Goal: Communication & Community: Participate in discussion

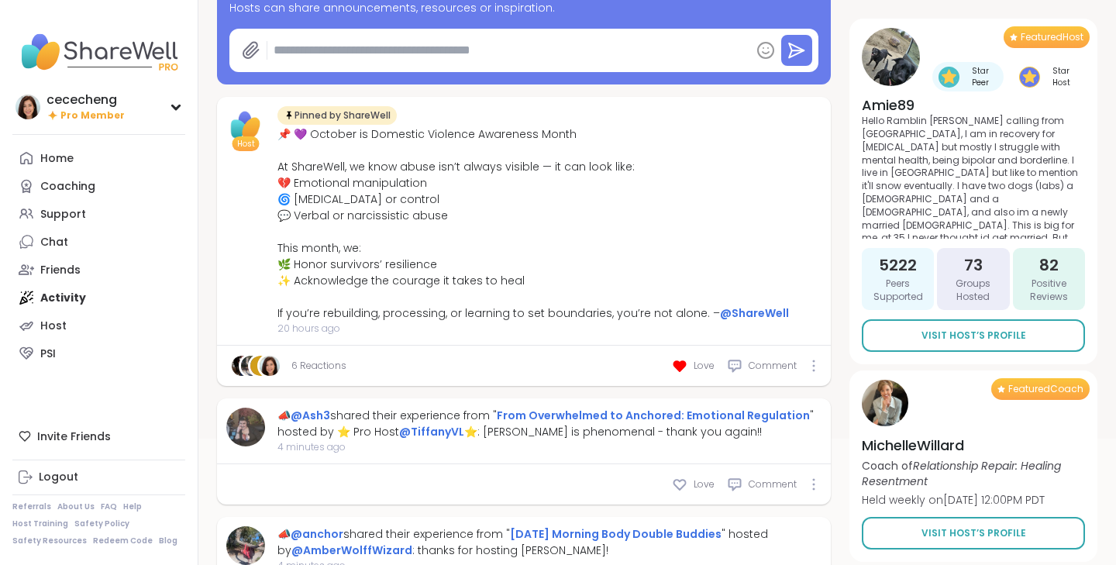
scroll to position [322, 0]
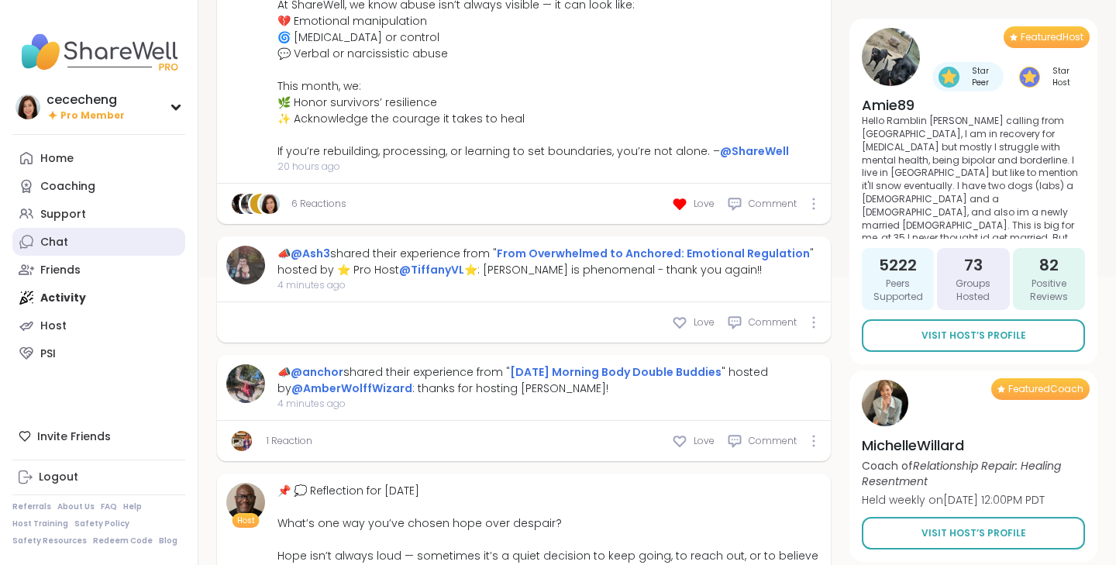
click at [53, 229] on link "Chat" at bounding box center [98, 242] width 173 height 28
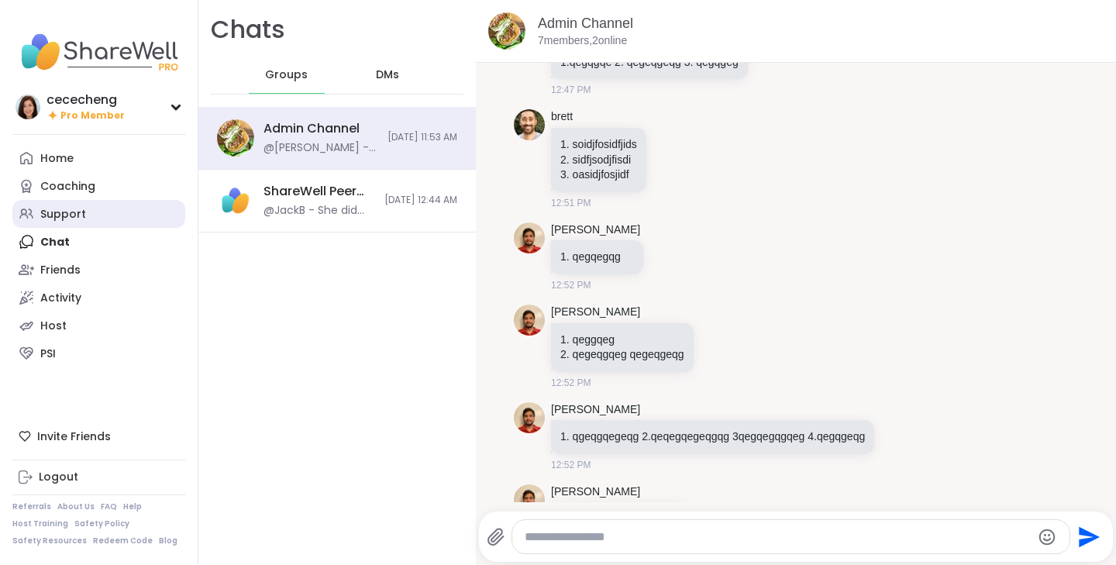
scroll to position [14078, 0]
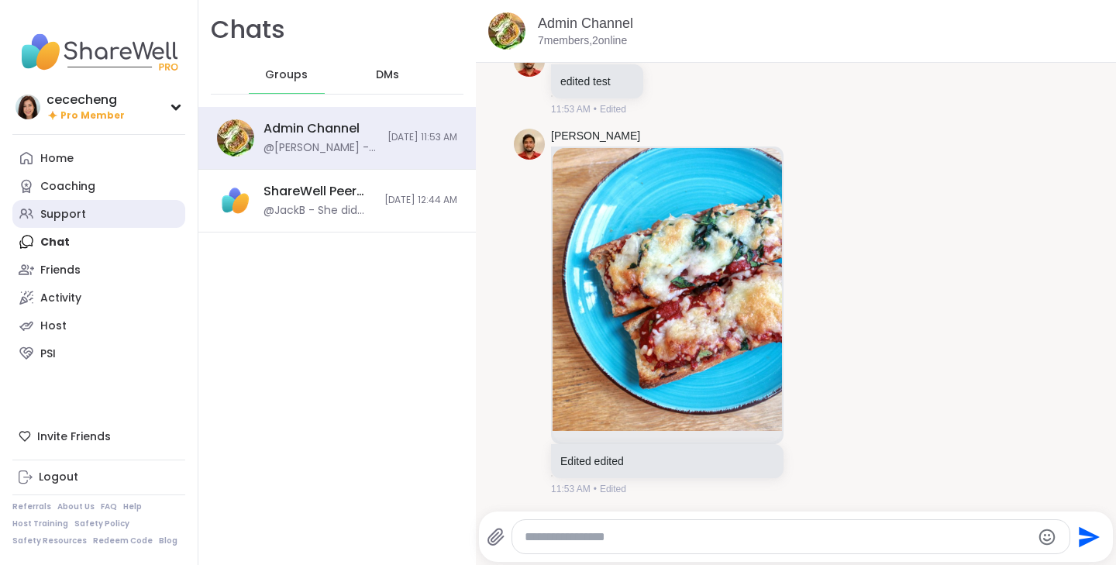
click at [68, 208] on div "Support" at bounding box center [63, 215] width 46 height 16
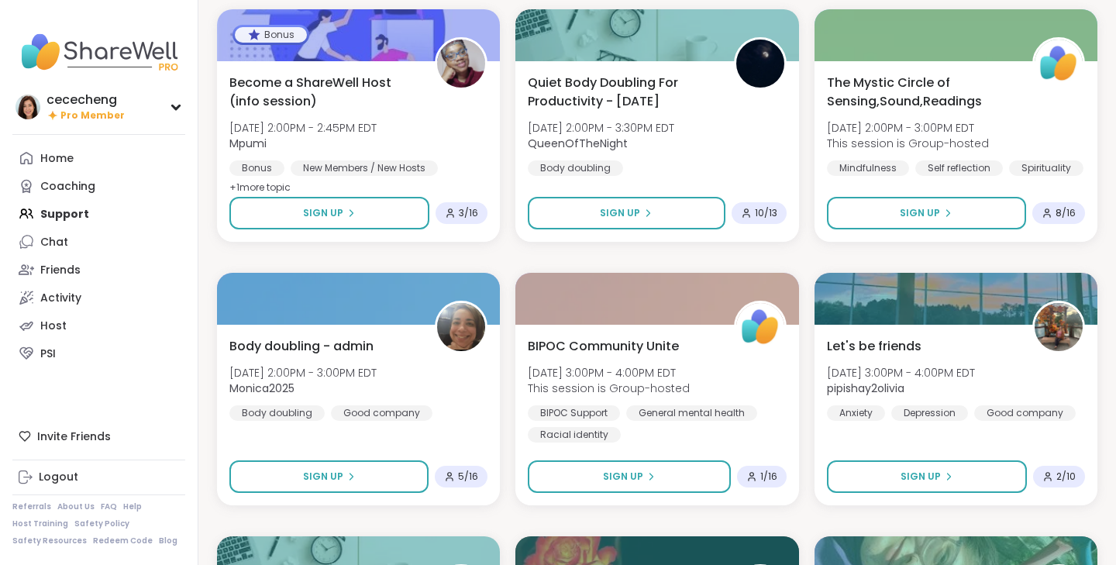
scroll to position [1477, 0]
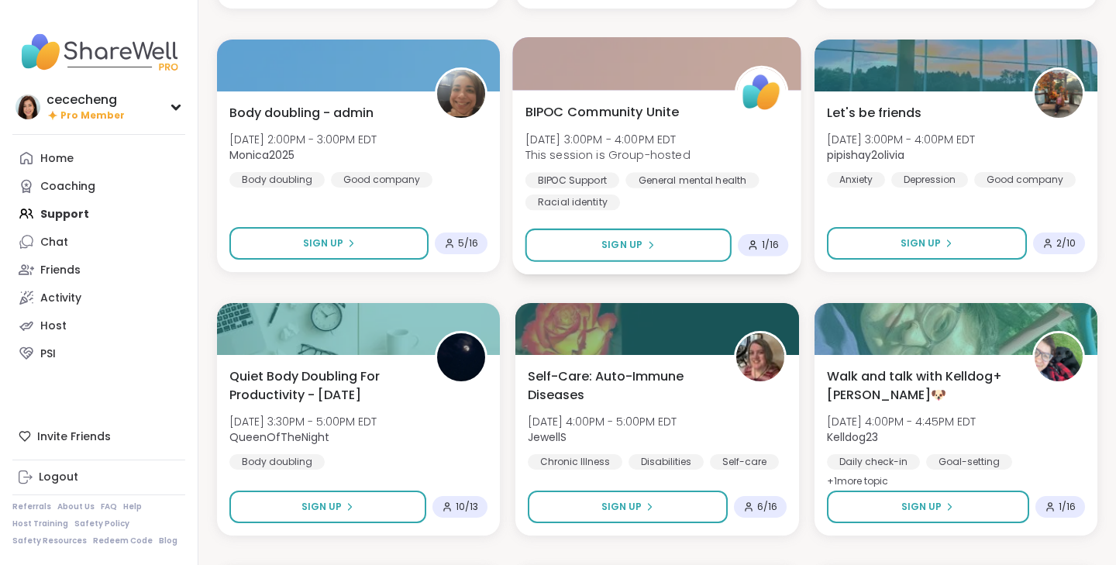
click at [712, 129] on div "BIPOC Community Unite [DATE] 3:00PM - 4:00PM EDT This session is Group-hosted B…" at bounding box center [658, 156] width 264 height 108
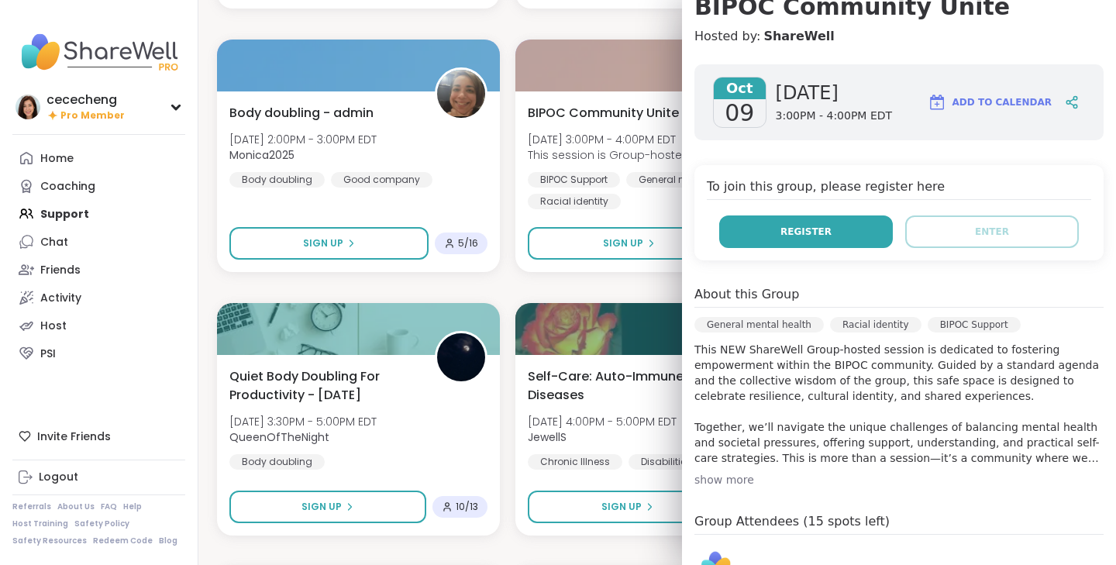
scroll to position [0, 0]
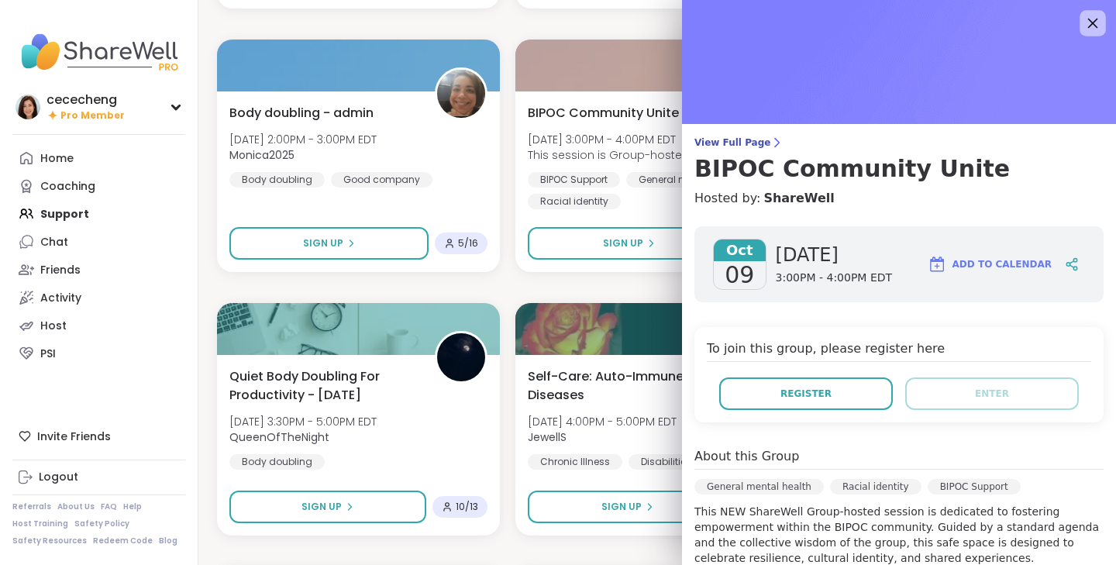
click at [1098, 26] on icon at bounding box center [1092, 22] width 19 height 19
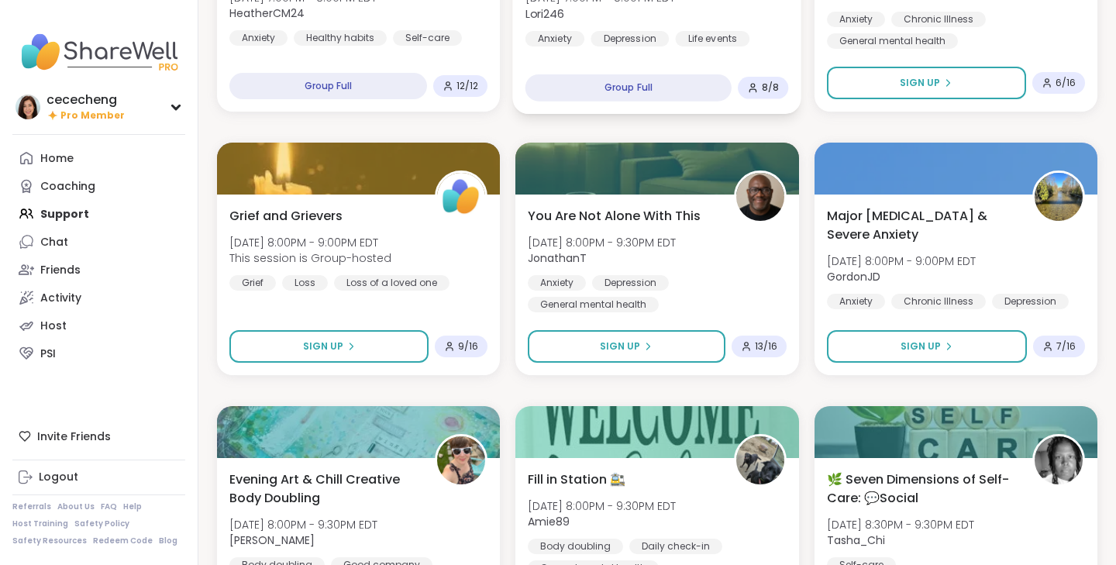
scroll to position [2829, 0]
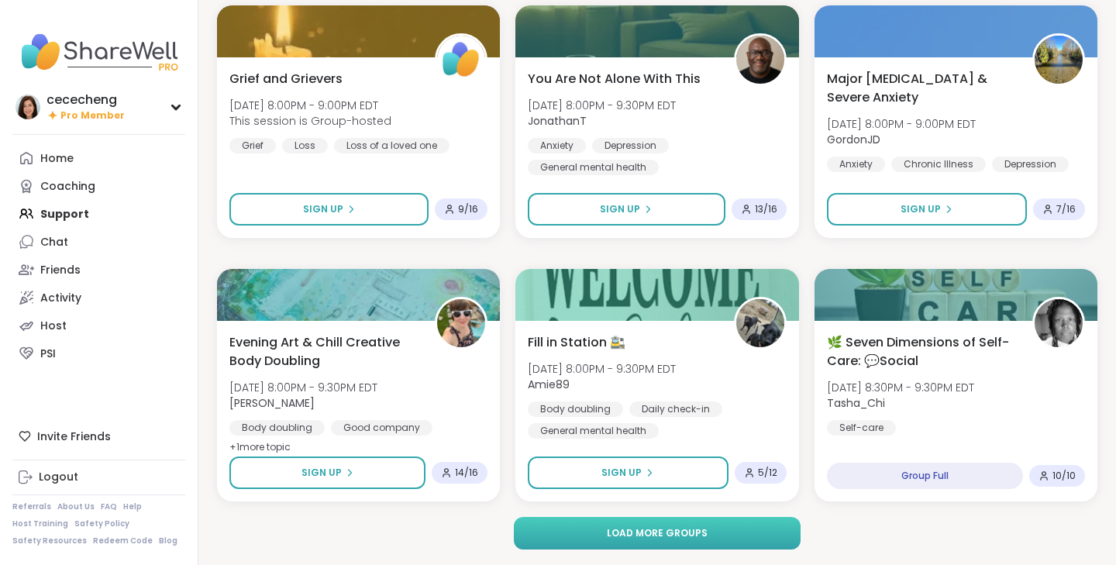
click at [551, 533] on button "Load more groups" at bounding box center [658, 533] width 288 height 33
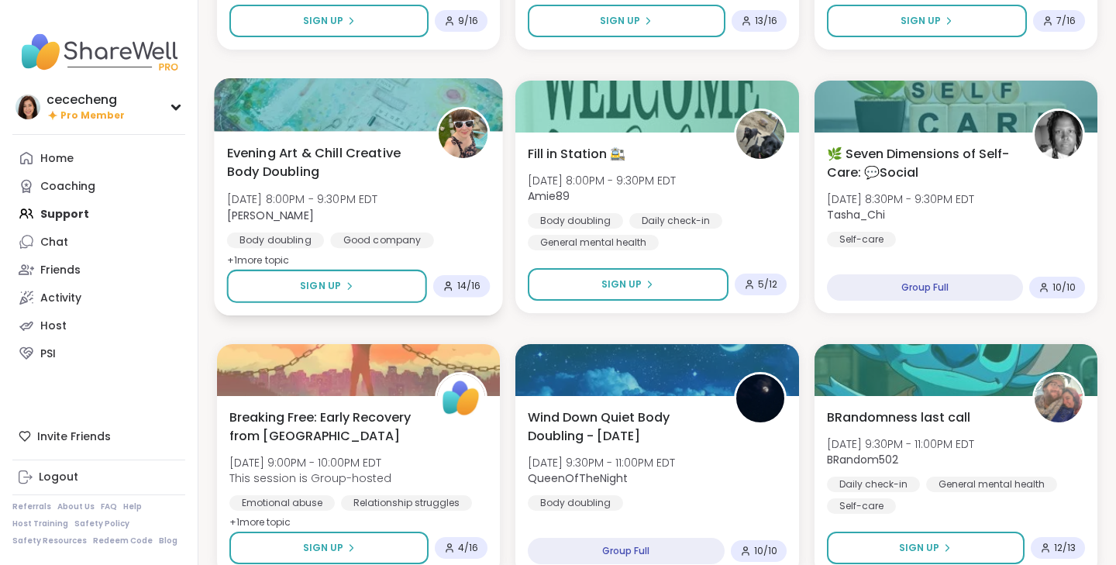
scroll to position [3188, 0]
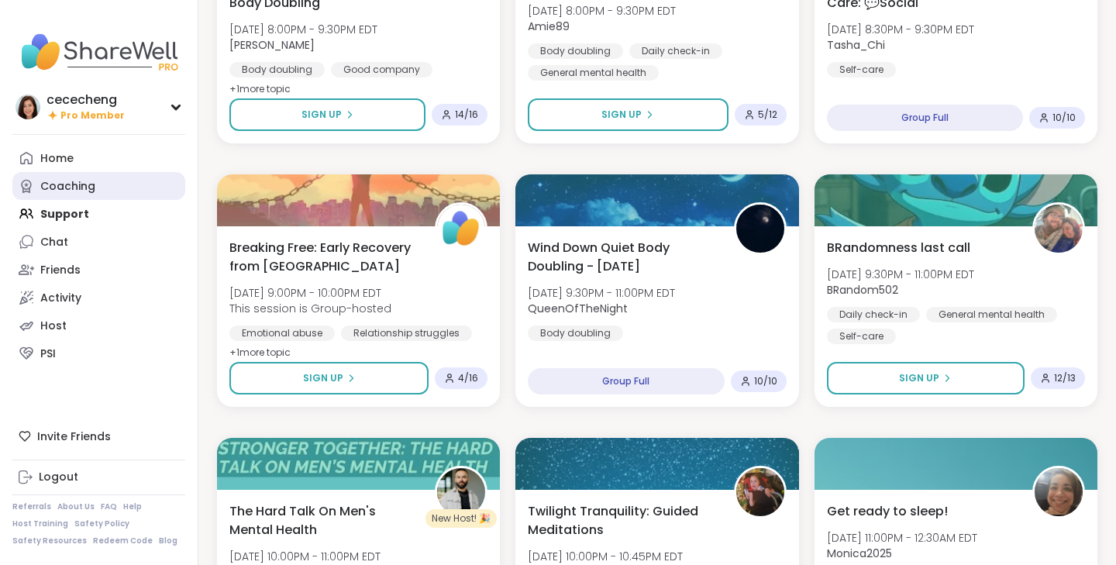
click at [94, 187] on link "Coaching" at bounding box center [98, 186] width 173 height 28
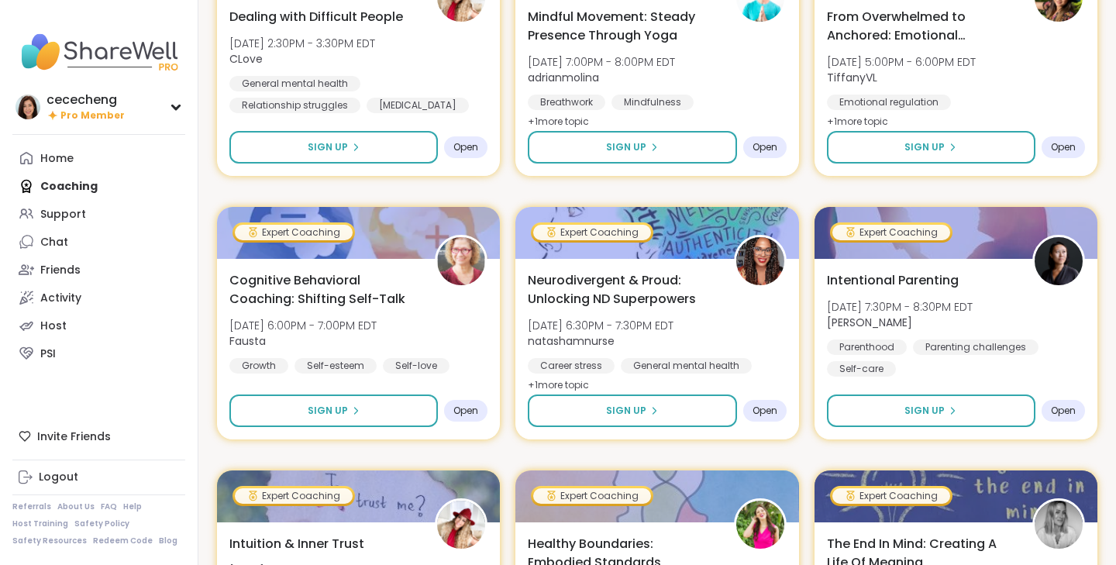
scroll to position [1134, 0]
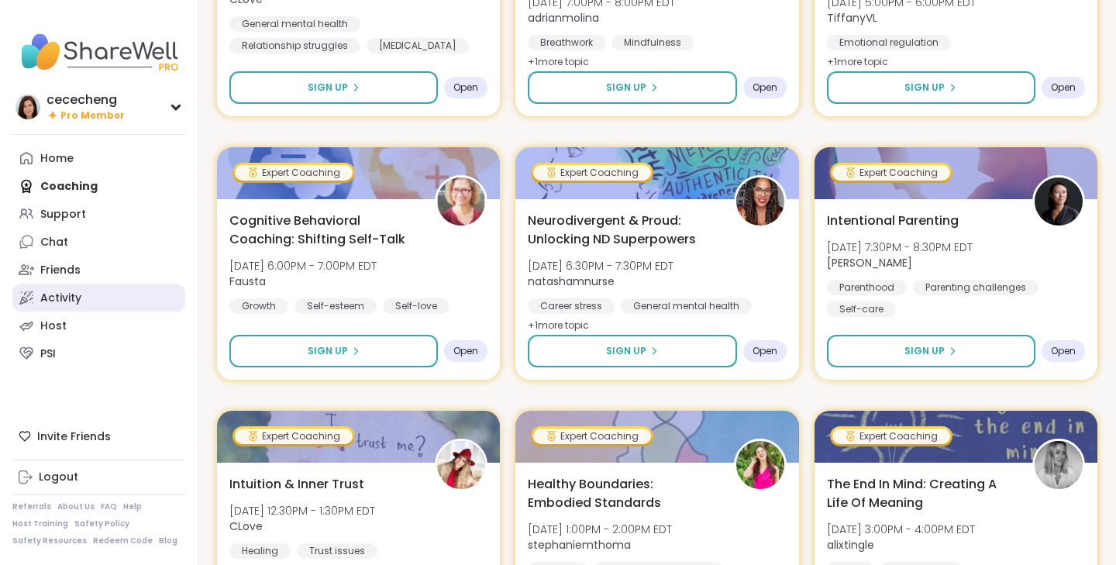
click at [59, 298] on div "Activity" at bounding box center [60, 299] width 41 height 16
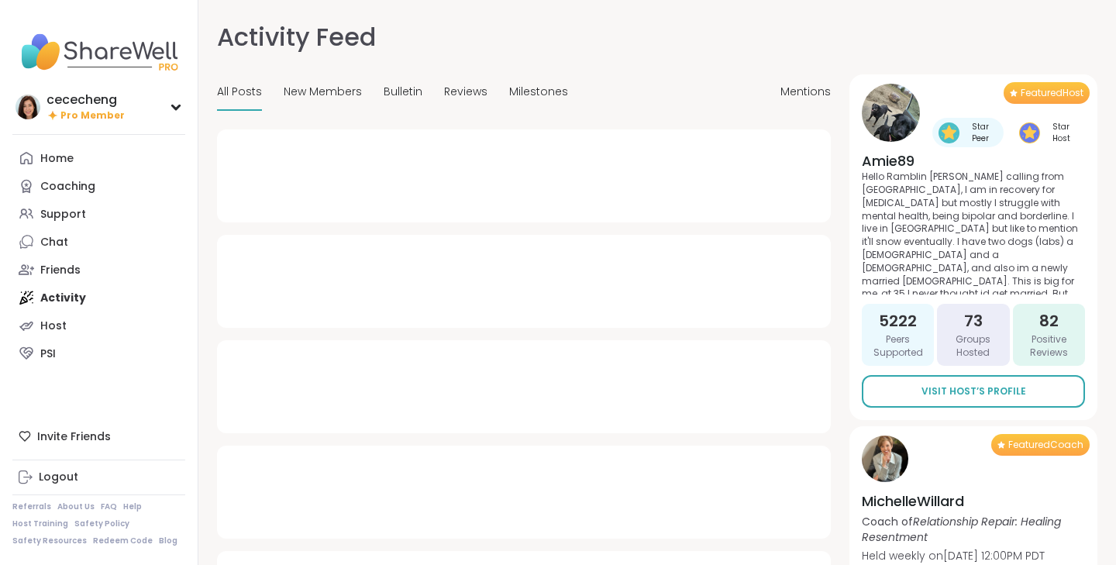
type textarea "*"
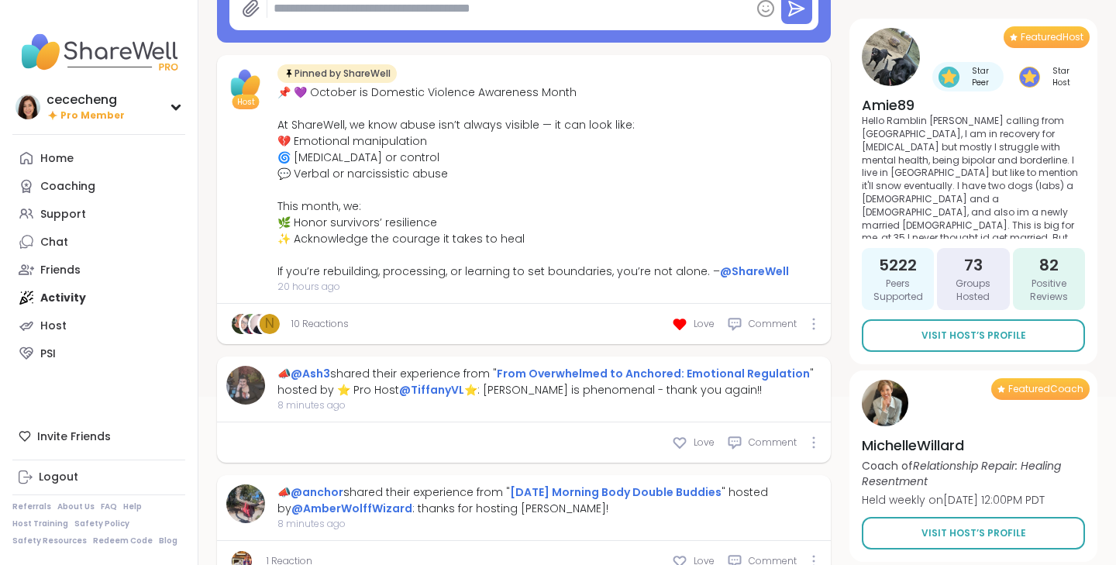
scroll to position [221, 0]
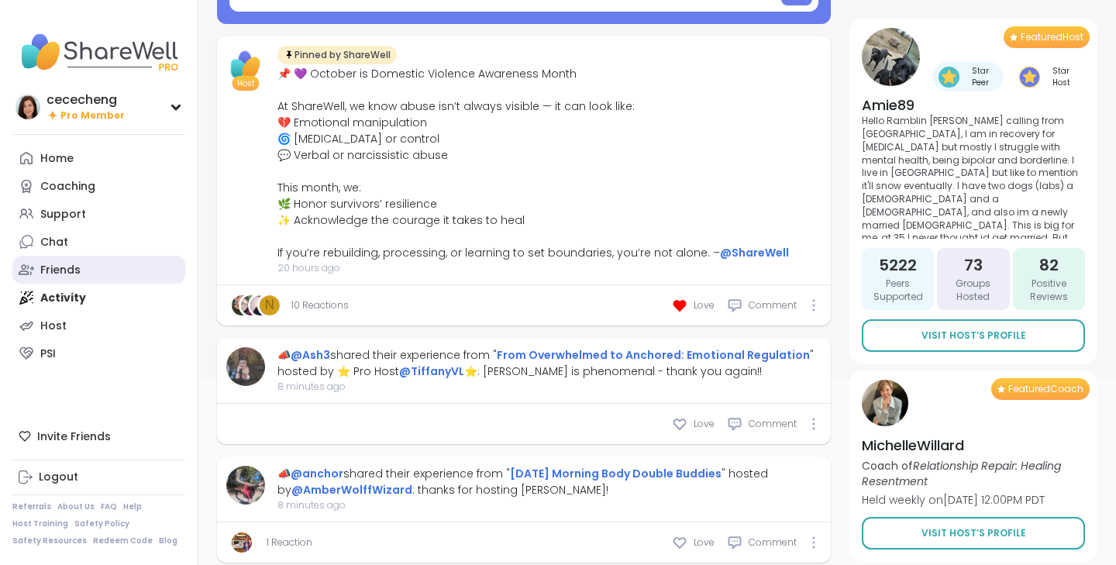
click at [60, 267] on div "Friends" at bounding box center [60, 271] width 40 height 16
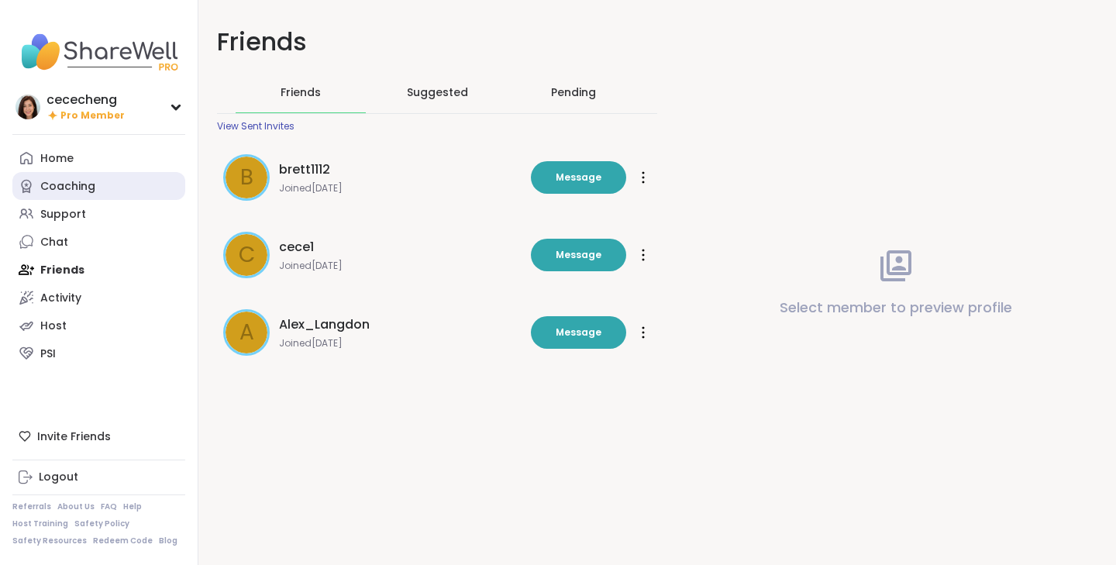
click at [82, 194] on link "Coaching" at bounding box center [98, 186] width 173 height 28
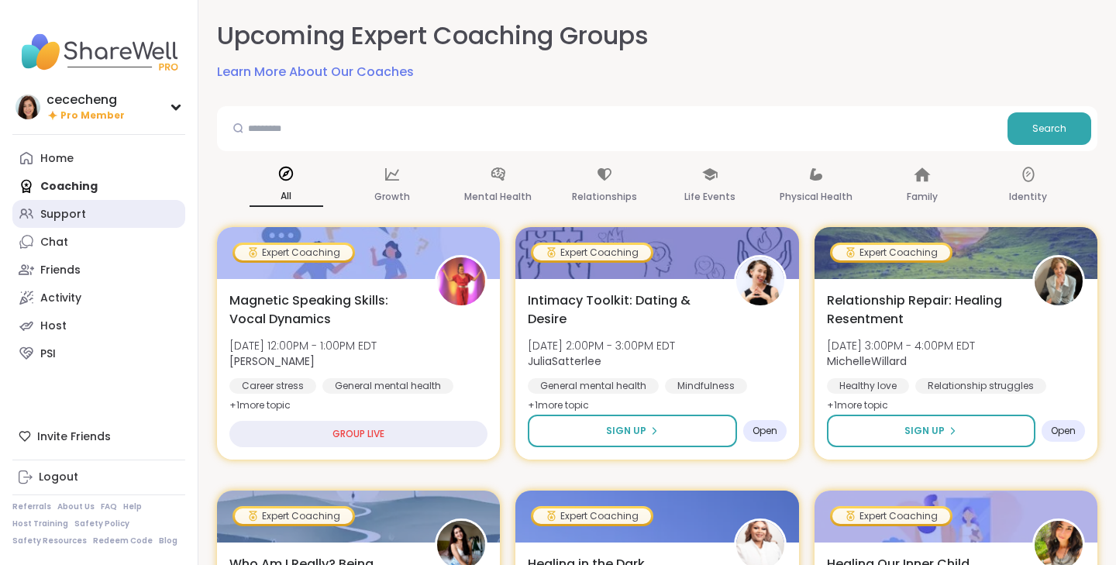
click at [81, 214] on div "Support" at bounding box center [63, 215] width 46 height 16
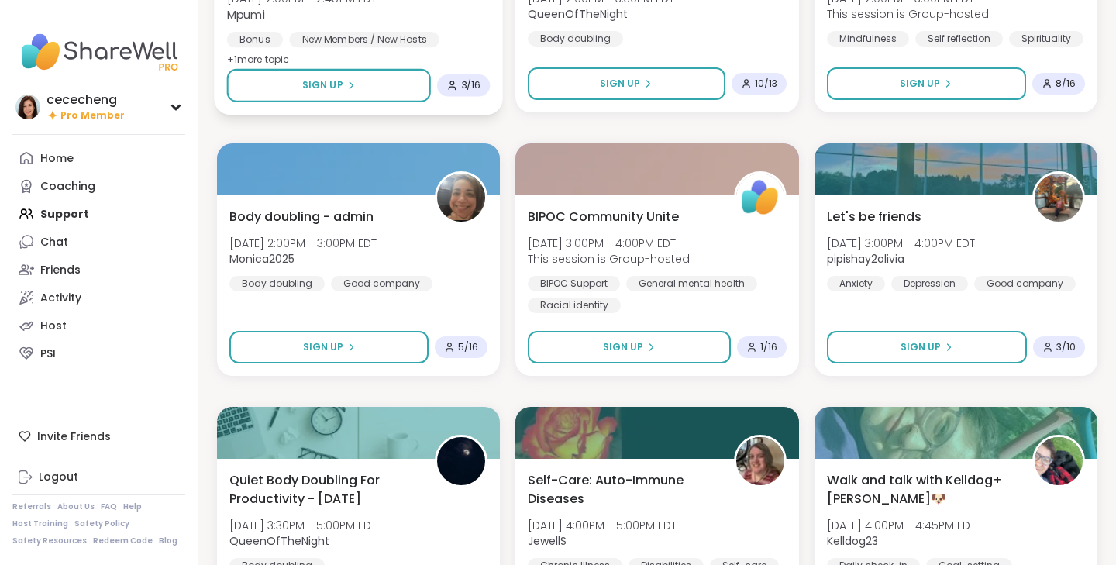
scroll to position [1476, 0]
